Goal: Check status

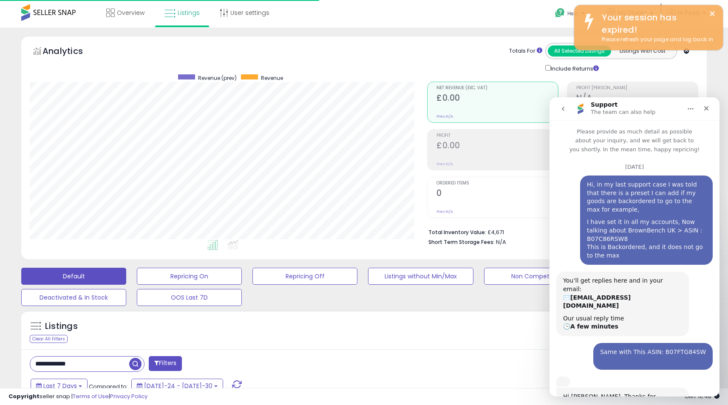
scroll to position [950, 0]
